Goal: Task Accomplishment & Management: Complete application form

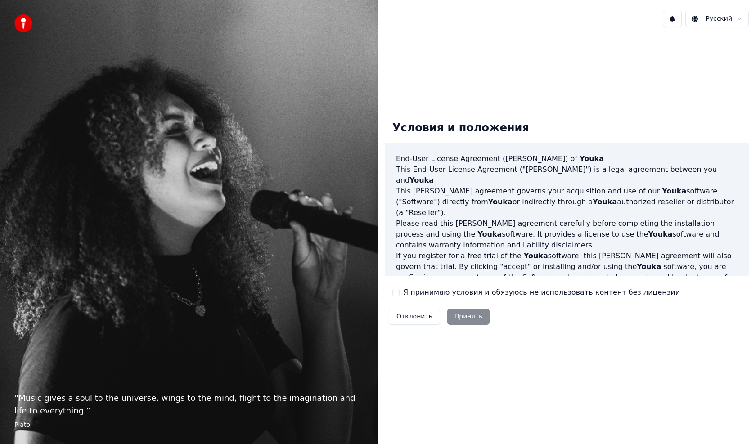
click at [459, 320] on div "Отклонить Принять" at bounding box center [439, 316] width 108 height 23
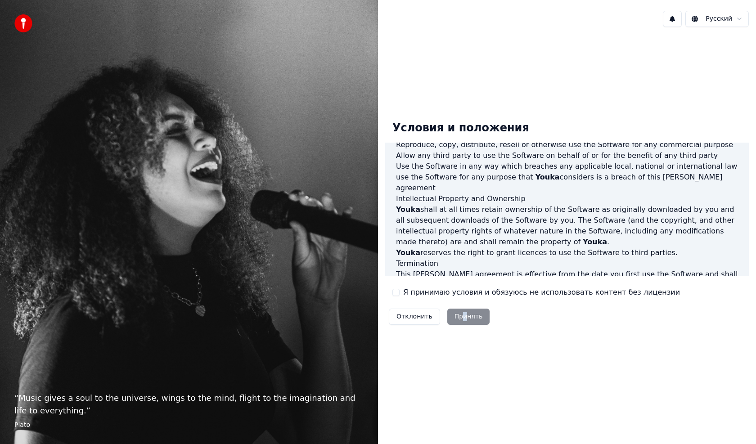
scroll to position [417, 0]
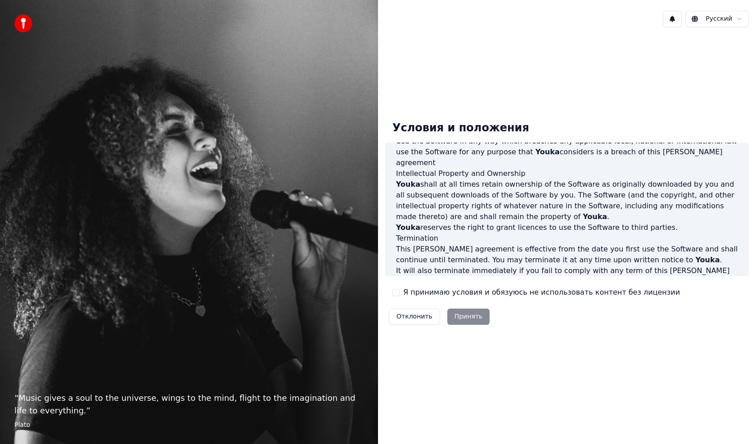
click at [400, 295] on div "Я принимаю условия и обязуюсь не использовать контент без лицензии" at bounding box center [537, 292] width 288 height 11
click at [622, 295] on label "Я принимаю условия и обязуюсь не использовать контент без лицензии" at bounding box center [541, 292] width 277 height 11
click at [400, 295] on button "Я принимаю условия и обязуюсь не использовать контент без лицензии" at bounding box center [396, 292] width 7 height 7
click at [463, 316] on button "Принять" at bounding box center [468, 317] width 43 height 16
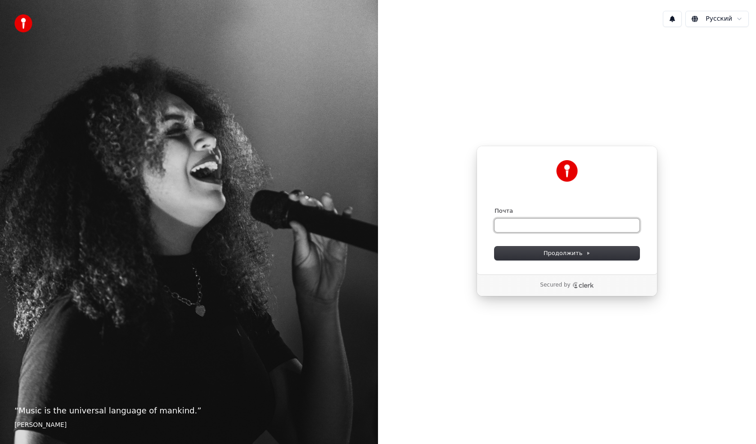
click at [508, 221] on input "Почта" at bounding box center [567, 226] width 145 height 14
type input "*"
click at [555, 250] on span "Продолжить" at bounding box center [567, 253] width 47 height 8
type input "**********"
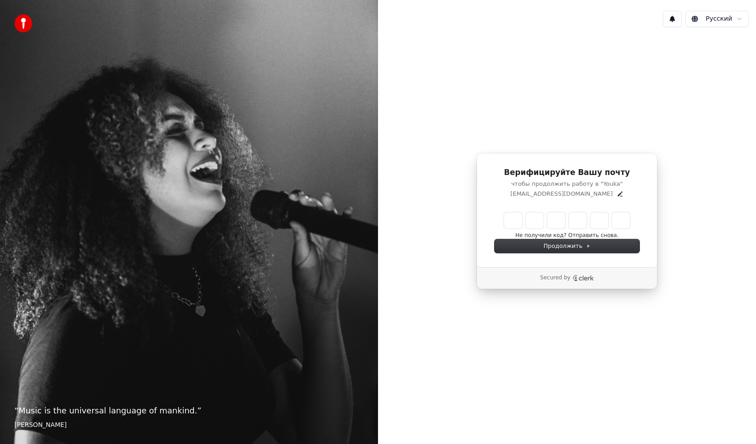
click at [549, 208] on div "Верифицируйте Вашу почту чтобы продолжить работу в "Youka" ataliko@mail.ru Не п…" at bounding box center [567, 210] width 181 height 114
click at [552, 227] on input "Enter verification code" at bounding box center [576, 220] width 144 height 16
type input "******"
